Goal: Check status: Check status

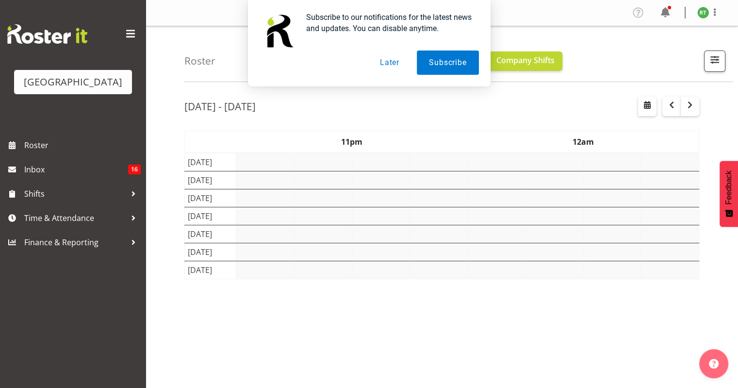
click at [386, 61] on button "Later" at bounding box center [390, 62] width 44 height 24
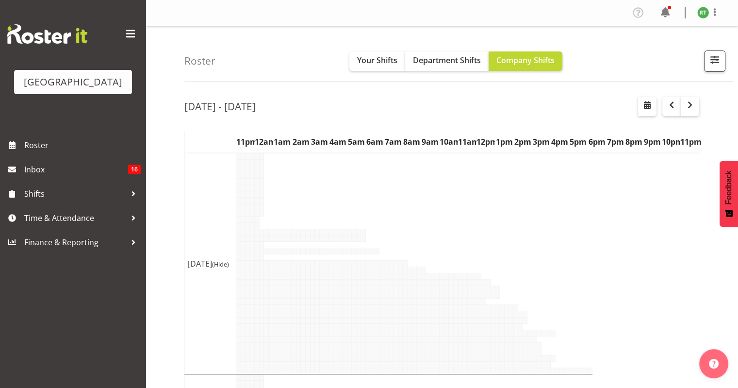
click at [710, 58] on div "Subscribe to our notifications for the latest news and updates. You can disable…" at bounding box center [369, 43] width 738 height 86
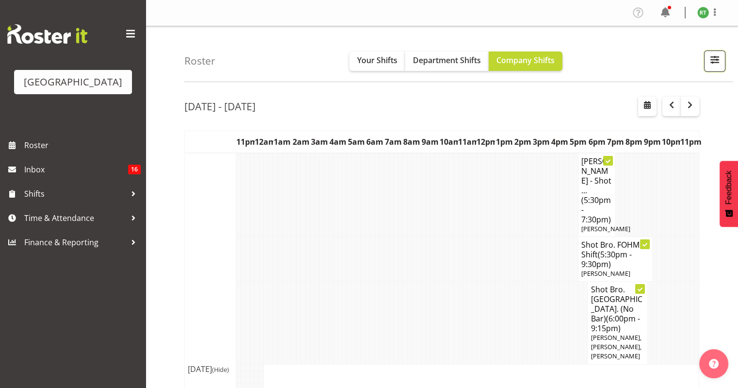
click at [712, 63] on span "button" at bounding box center [715, 59] width 13 height 13
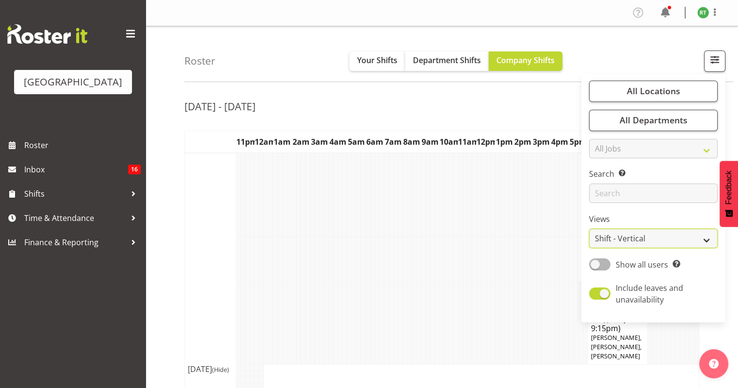
click at [644, 246] on select "Staff Role Shift - Horizontal Shift - Vertical Staff - Location" at bounding box center [653, 238] width 129 height 19
select select "shiftH"
click at [590, 229] on select "Staff Role Shift - Horizontal Shift - Vertical Staff - Location" at bounding box center [653, 238] width 129 height 19
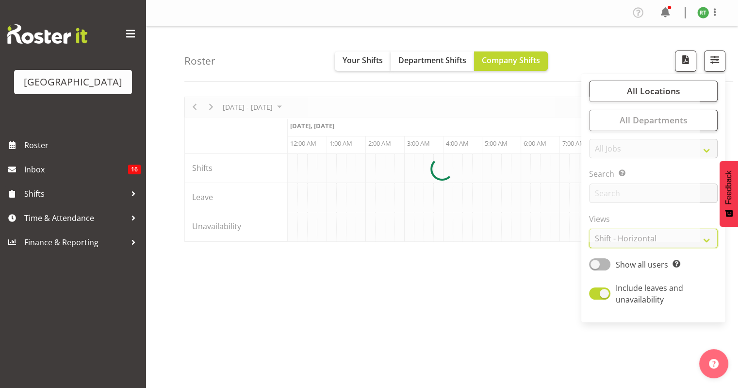
scroll to position [0, 1281]
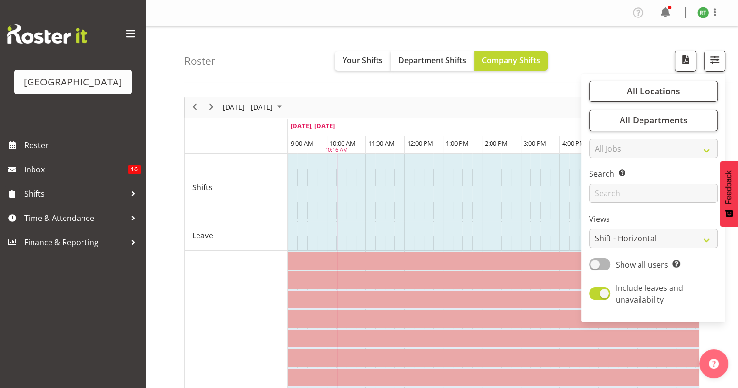
click at [613, 58] on div "Roster Your Shifts Department Shifts Company Shifts All Locations [GEOGRAPHIC_D…" at bounding box center [458, 54] width 549 height 56
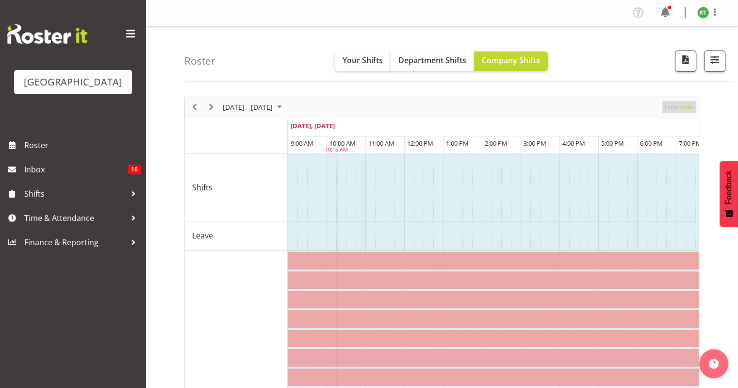
click at [680, 108] on span "Time Scale" at bounding box center [679, 107] width 32 height 12
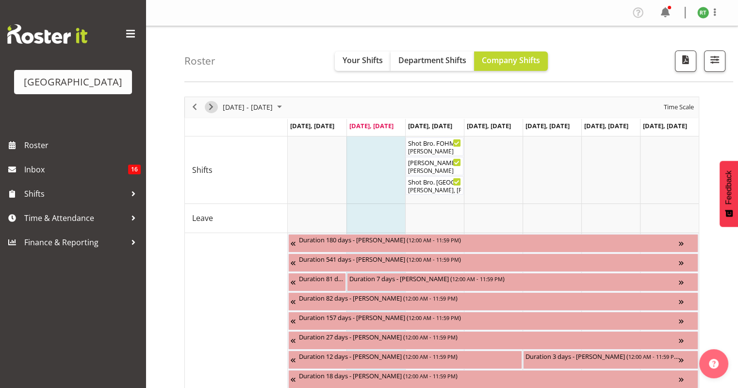
click at [212, 105] on span "Next" at bounding box center [211, 107] width 12 height 12
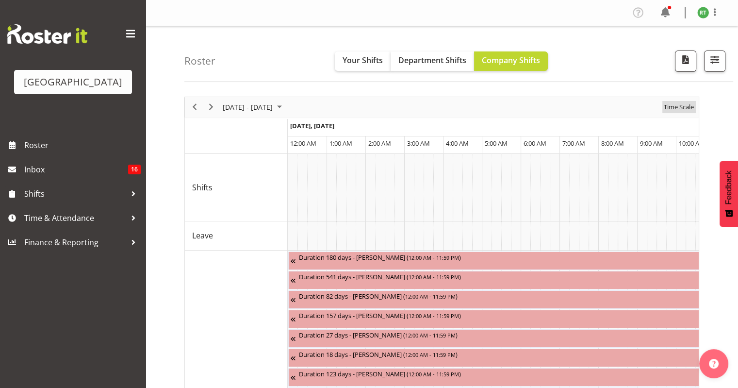
click at [692, 104] on span "Time Scale" at bounding box center [679, 107] width 32 height 12
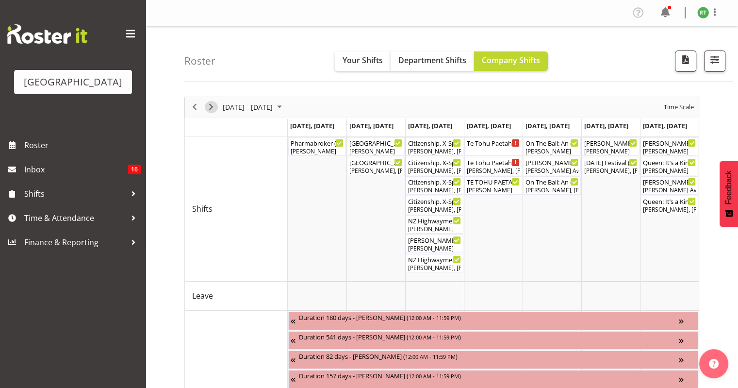
click at [210, 105] on span "Next" at bounding box center [211, 107] width 12 height 12
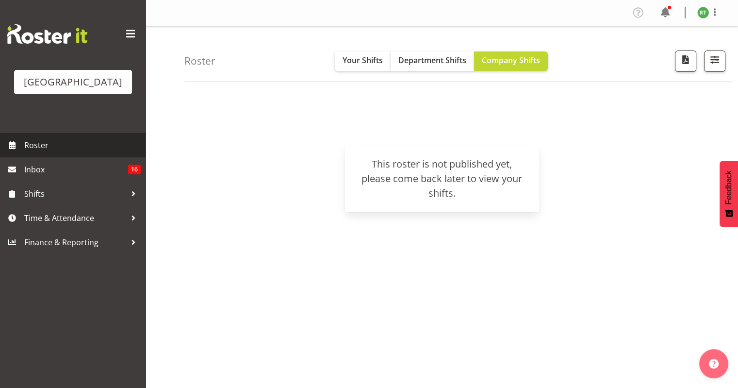
click at [43, 152] on span "Roster" at bounding box center [82, 145] width 116 height 15
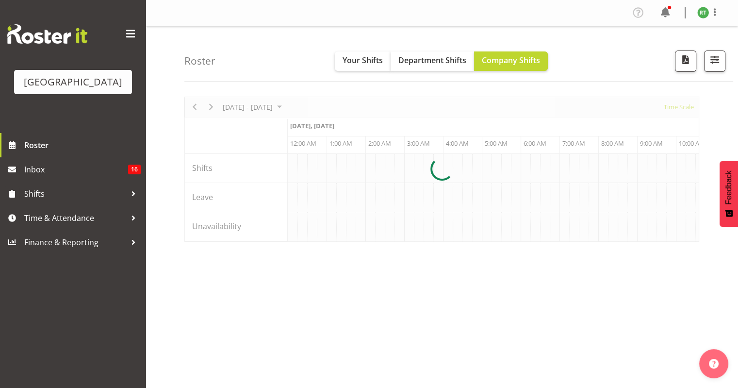
scroll to position [0, 932]
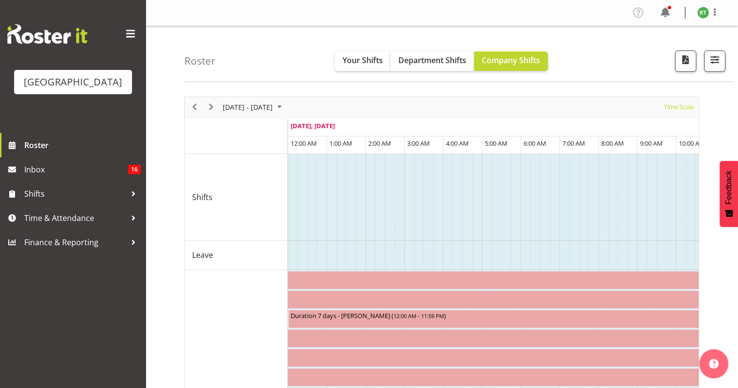
click at [680, 105] on span "Time Scale" at bounding box center [679, 107] width 32 height 12
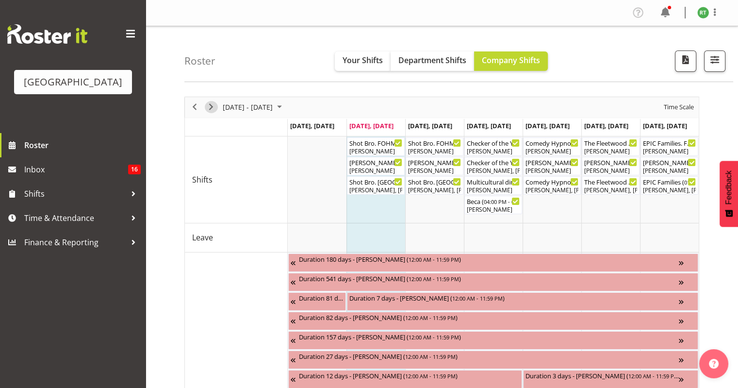
click at [209, 106] on span "Next" at bounding box center [211, 107] width 12 height 12
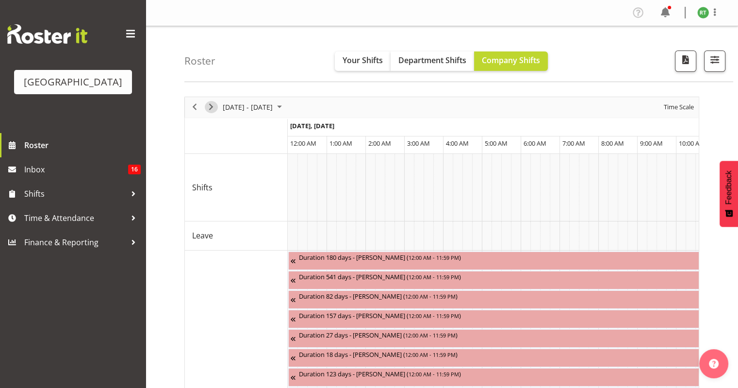
click at [212, 111] on span "Next" at bounding box center [211, 107] width 12 height 12
